Goal: Task Accomplishment & Management: Manage account settings

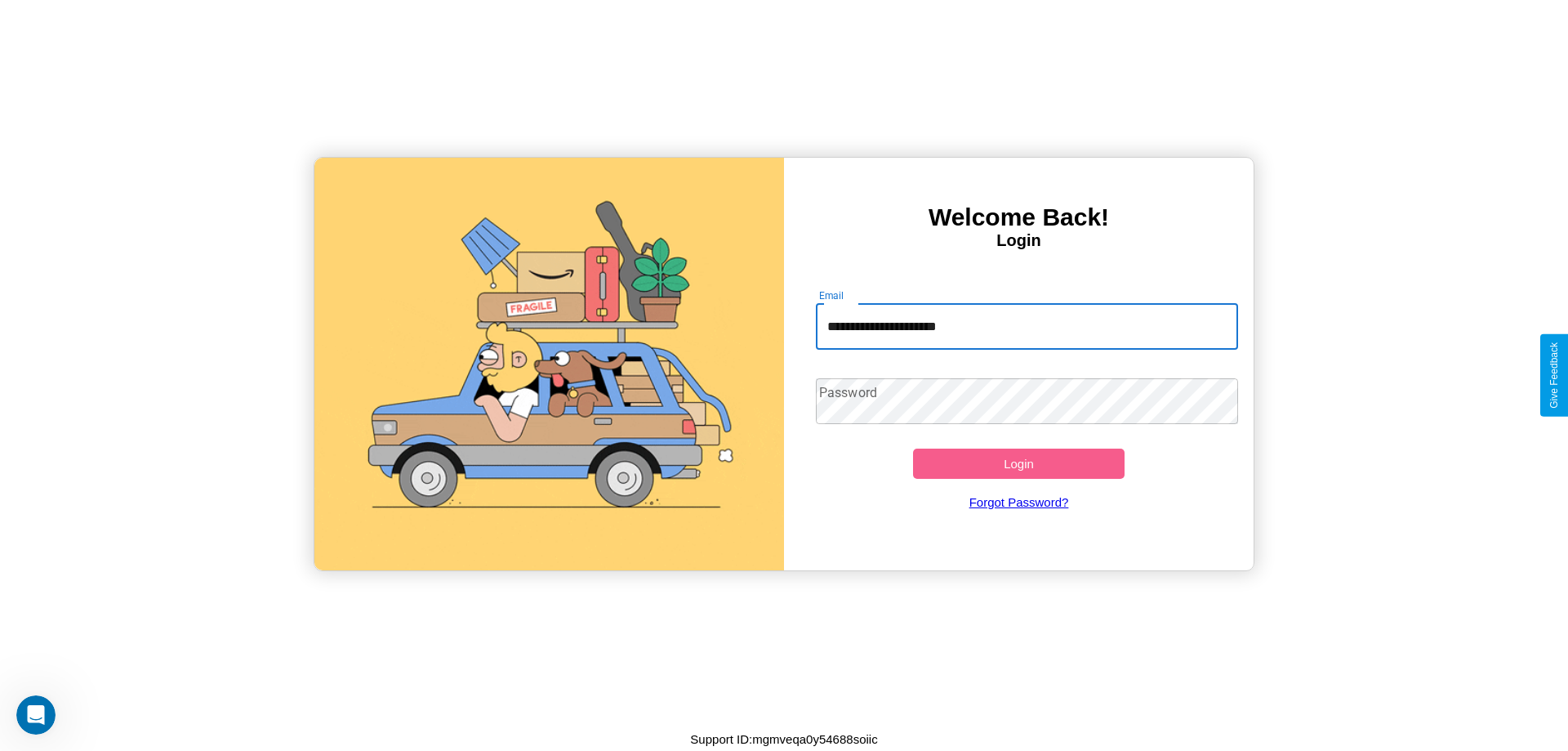
type input "**********"
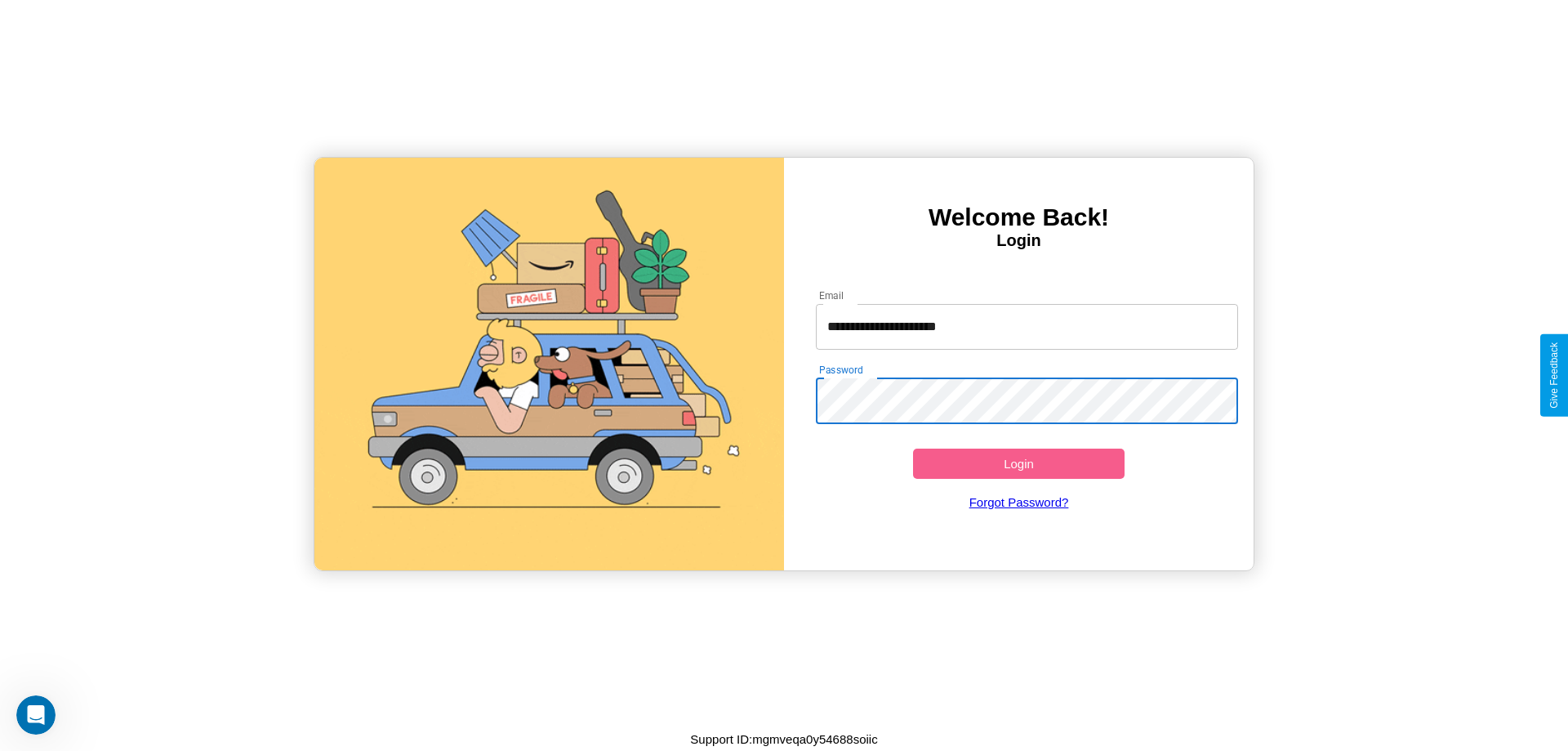
click at [1018, 463] on button "Login" at bounding box center [1018, 464] width 211 height 31
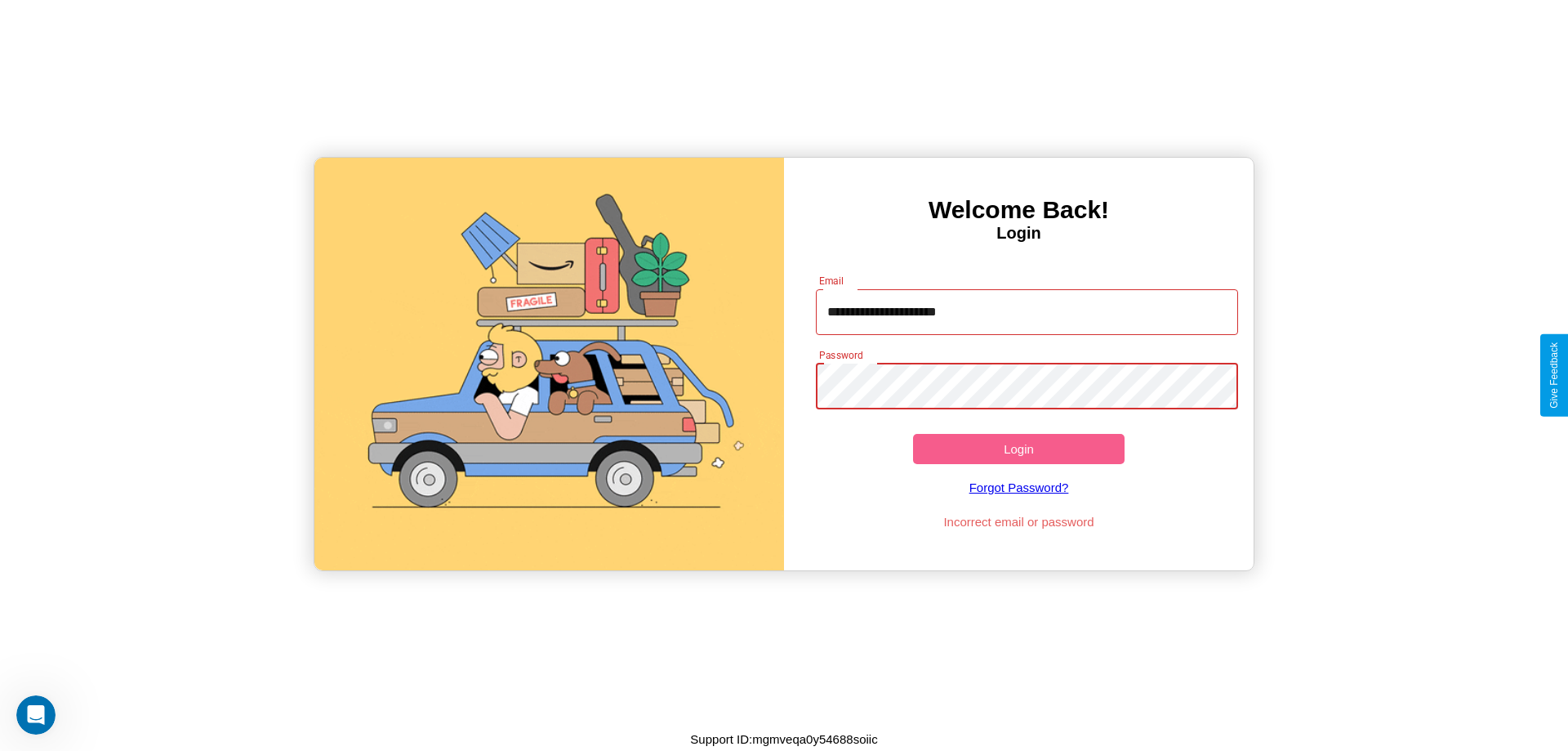
click at [1018, 449] on button "Login" at bounding box center [1018, 449] width 211 height 31
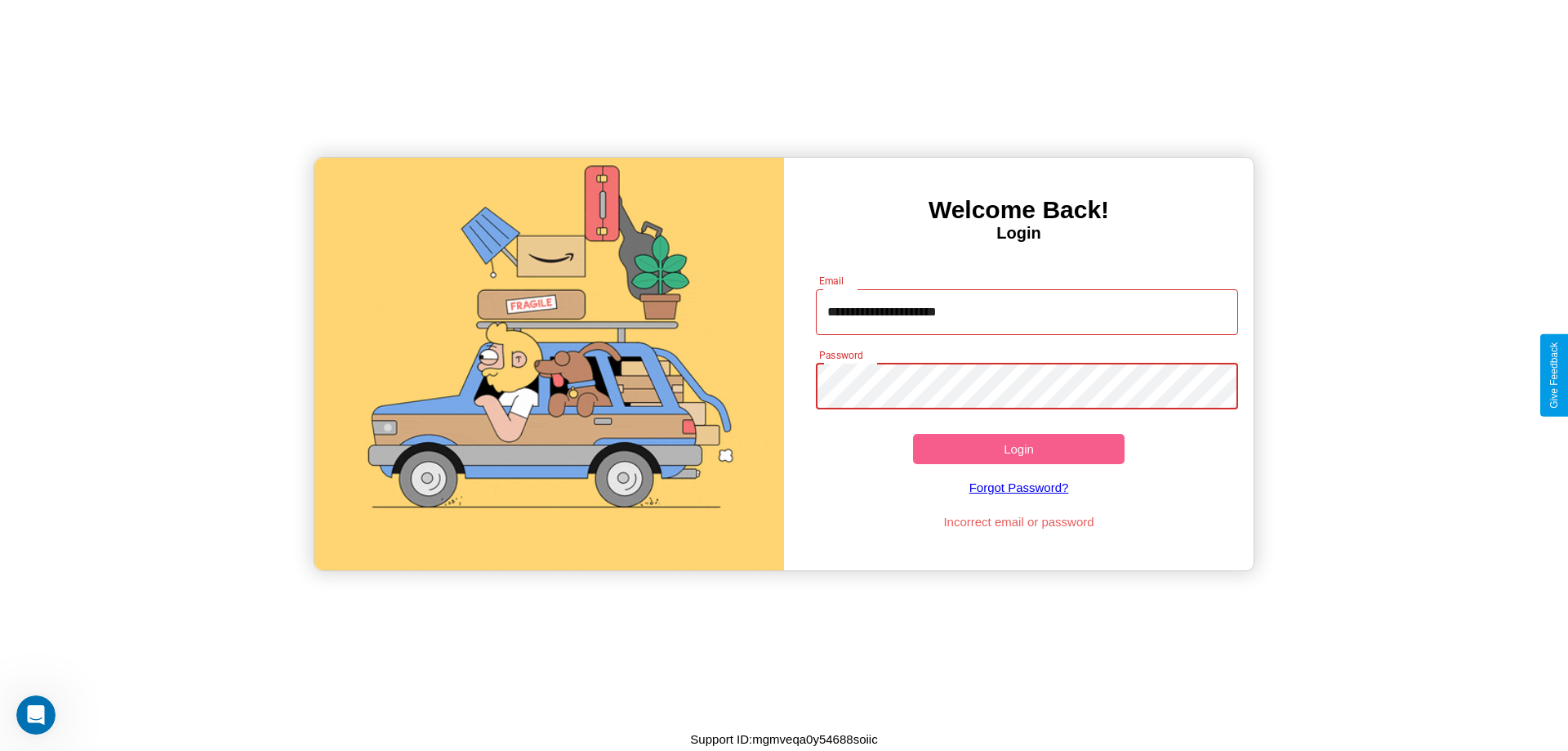
click at [1018, 449] on button "Login" at bounding box center [1018, 449] width 211 height 31
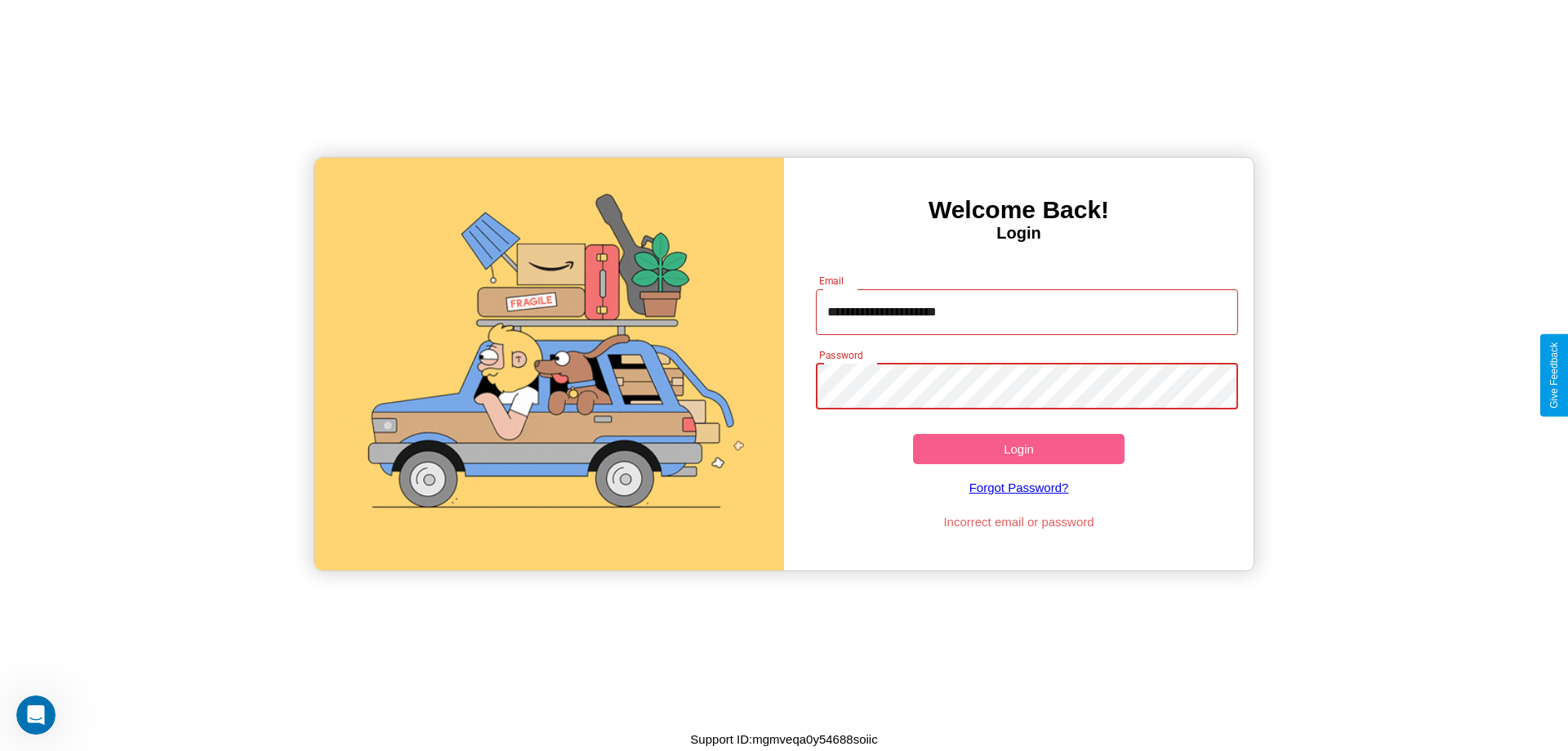
click at [1018, 449] on button "Login" at bounding box center [1018, 449] width 211 height 31
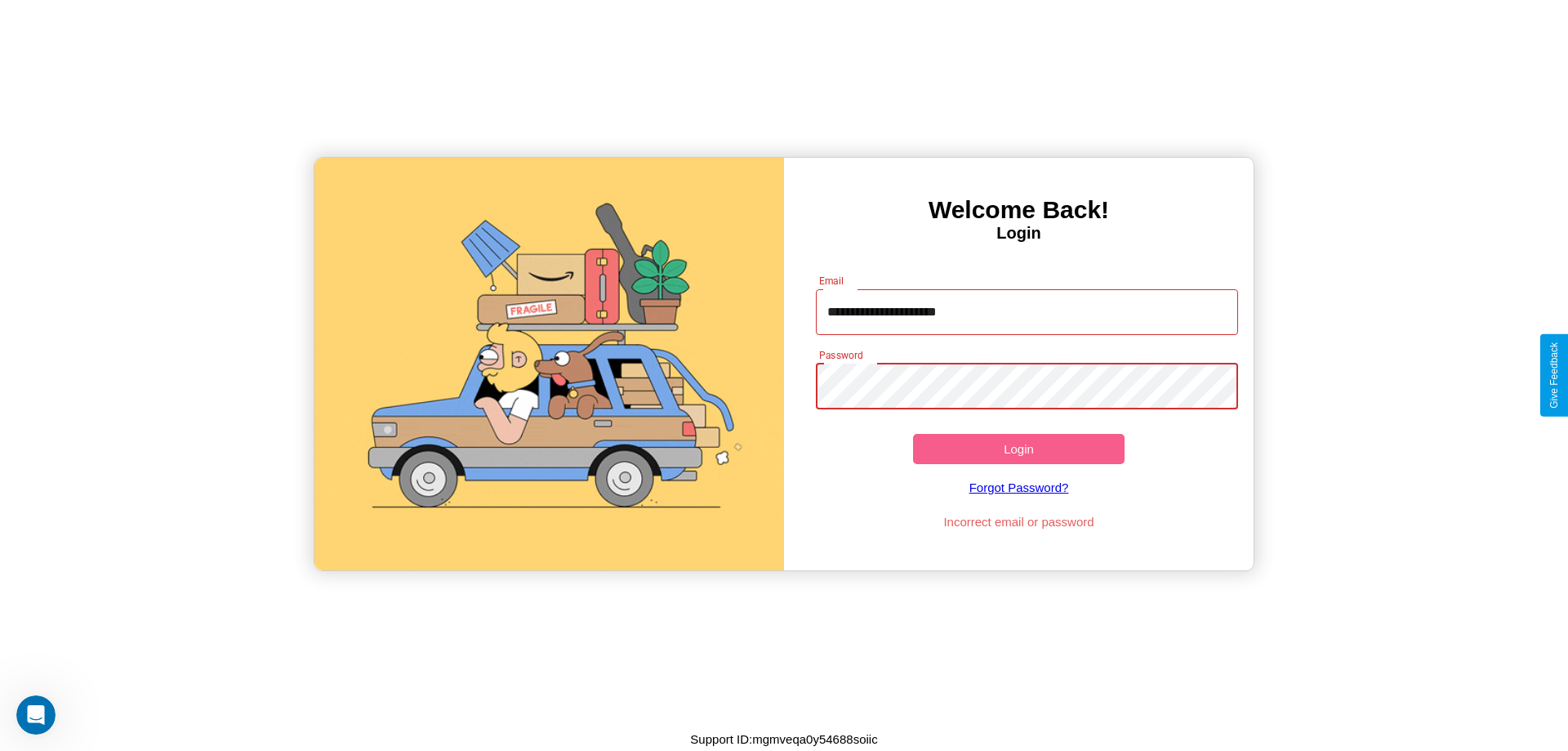
click at [1018, 449] on button "Login" at bounding box center [1018, 449] width 211 height 31
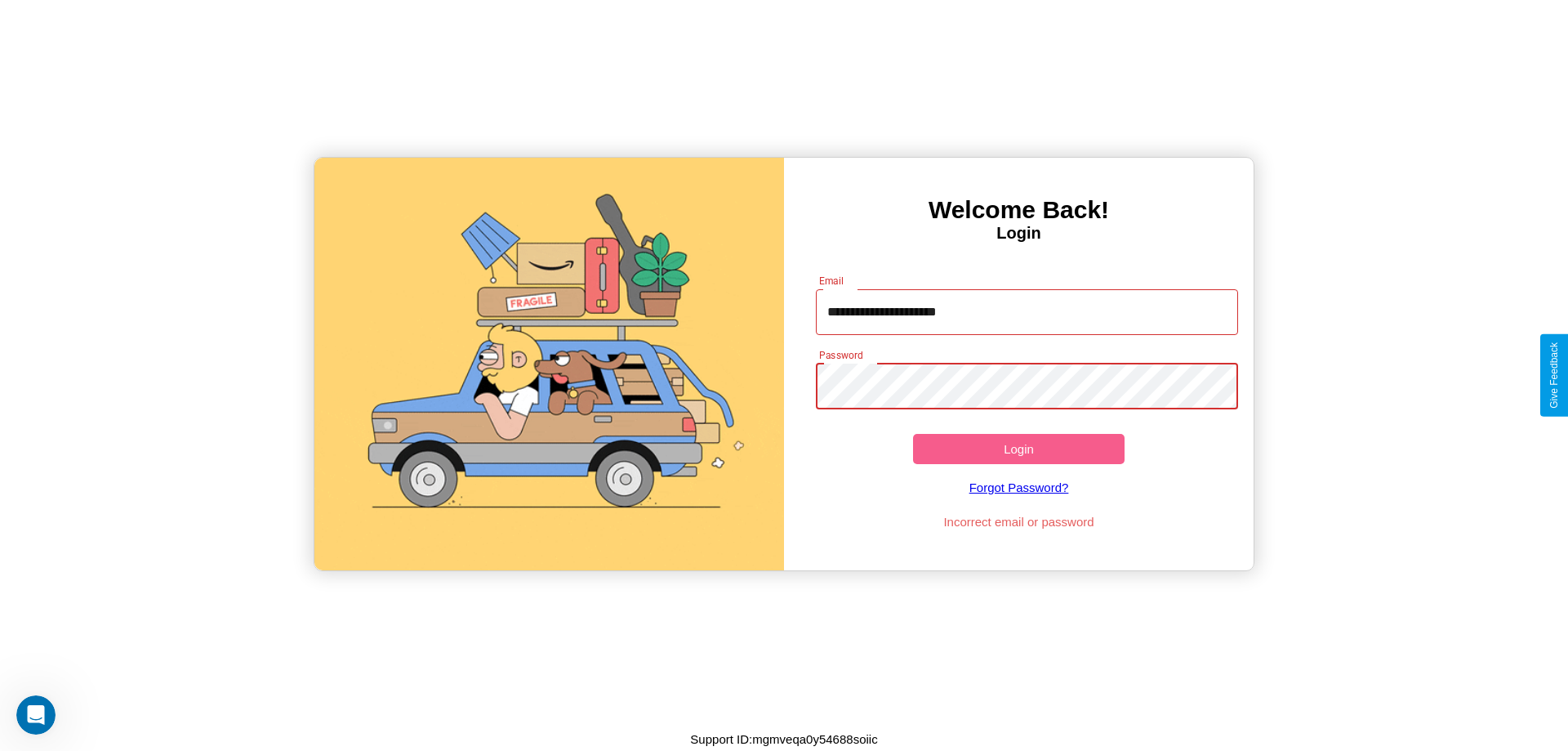
click at [1018, 449] on button "Login" at bounding box center [1018, 449] width 211 height 31
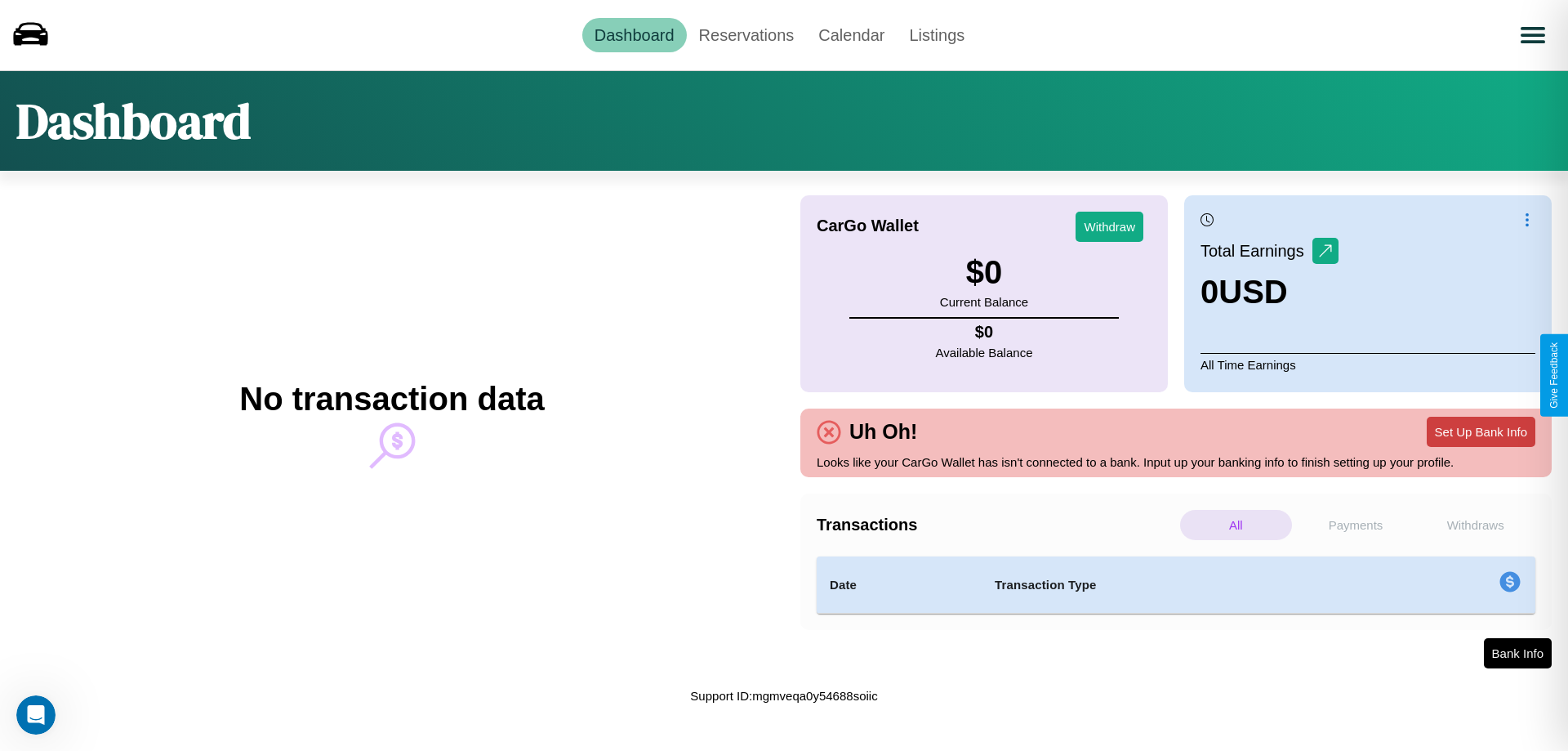
click at [1480, 431] on button "Set Up Bank Info" at bounding box center [1481, 431] width 109 height 31
